Goal: Task Accomplishment & Management: Manage account settings

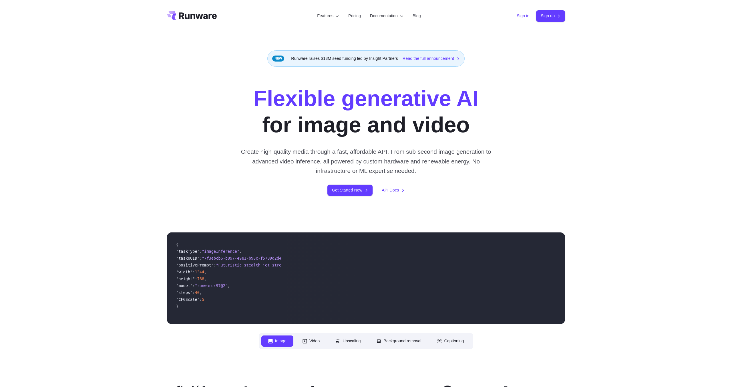
click at [518, 18] on link "Sign in" at bounding box center [523, 16] width 13 height 7
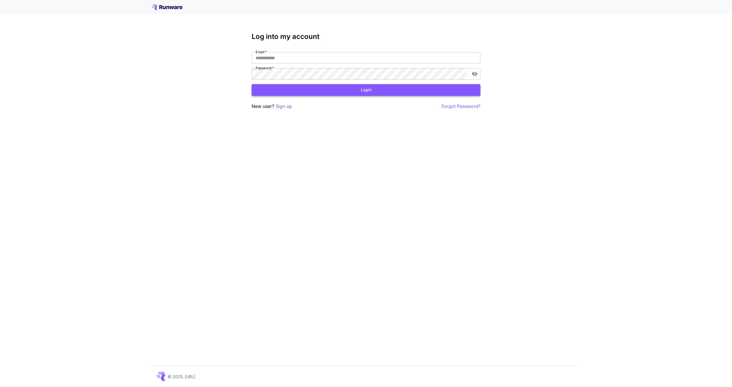
type input "**********"
click at [443, 86] on button "Login" at bounding box center [366, 90] width 229 height 12
